Goal: Navigation & Orientation: Find specific page/section

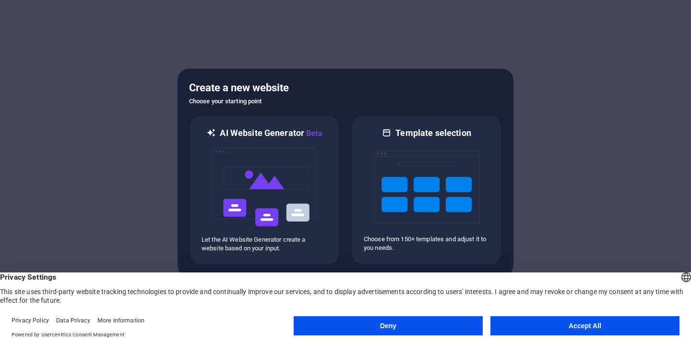
click at [542, 323] on button "Accept All" at bounding box center [584, 325] width 189 height 19
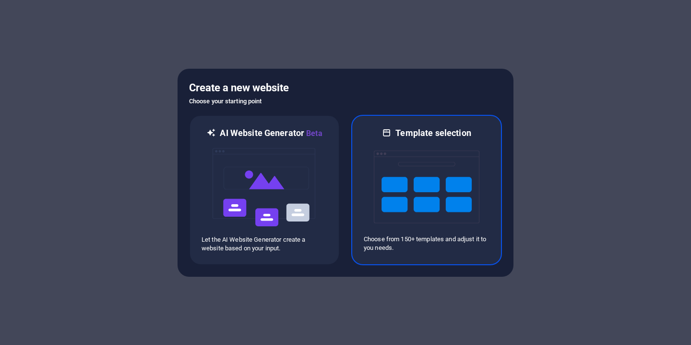
click at [479, 142] on div at bounding box center [427, 187] width 126 height 96
click at [443, 195] on img at bounding box center [427, 187] width 106 height 96
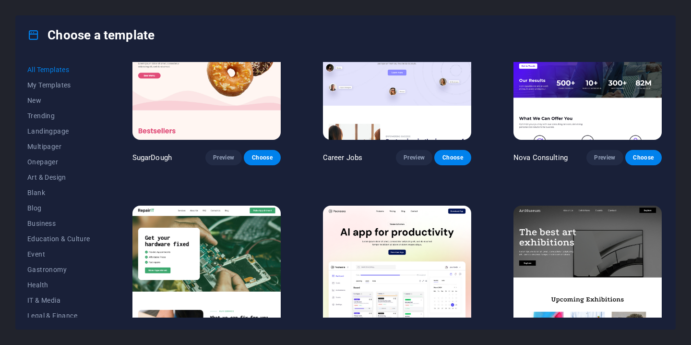
scroll to position [63, 0]
